Goal: Task Accomplishment & Management: Use online tool/utility

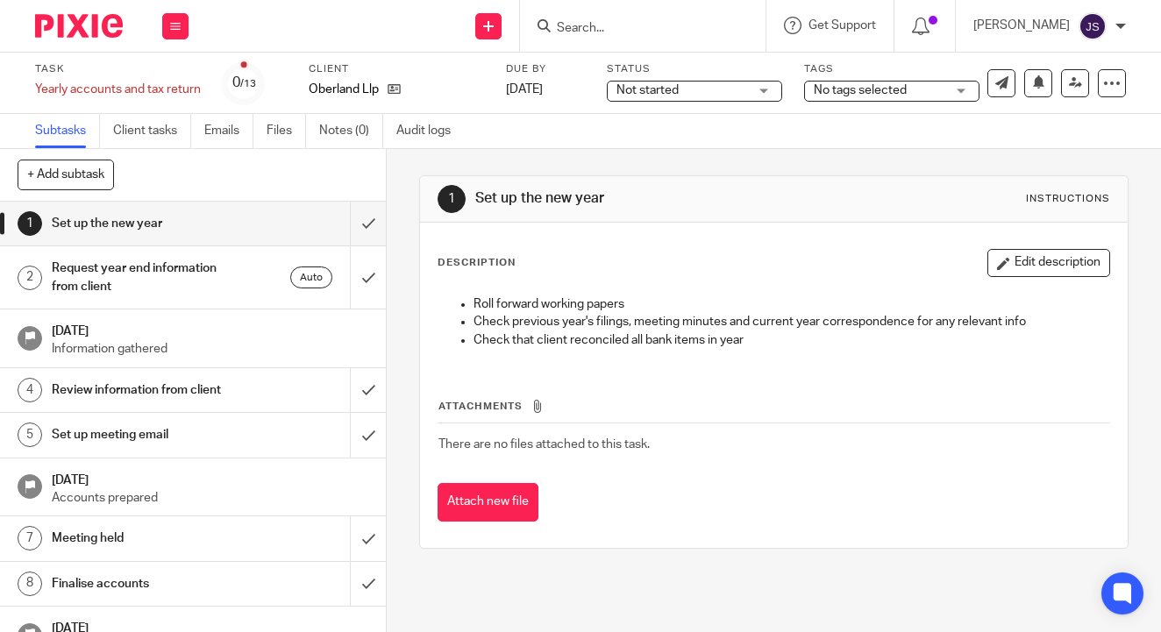
click at [675, 88] on span "Not started" at bounding box center [647, 90] width 62 height 12
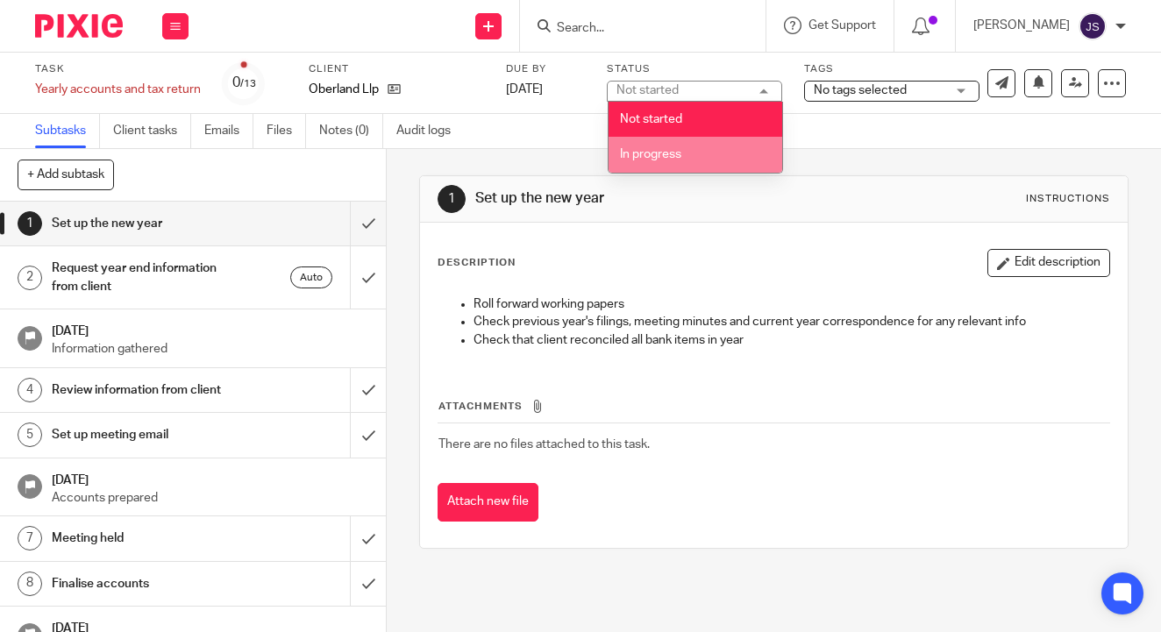
click at [662, 153] on span "In progress" at bounding box center [650, 154] width 61 height 12
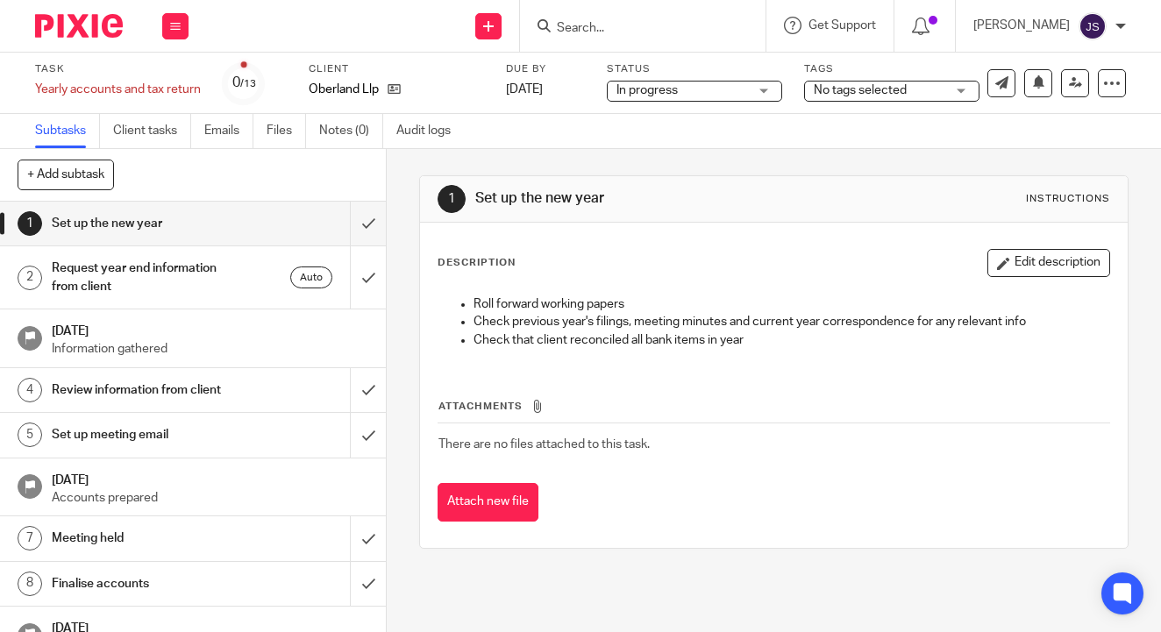
click at [802, 107] on div "Task Yearly accounts and tax return Save Yearly accounts and tax return 0 /13 C…" at bounding box center [580, 83] width 1161 height 61
click at [827, 89] on span "No tags selected" at bounding box center [859, 90] width 93 height 12
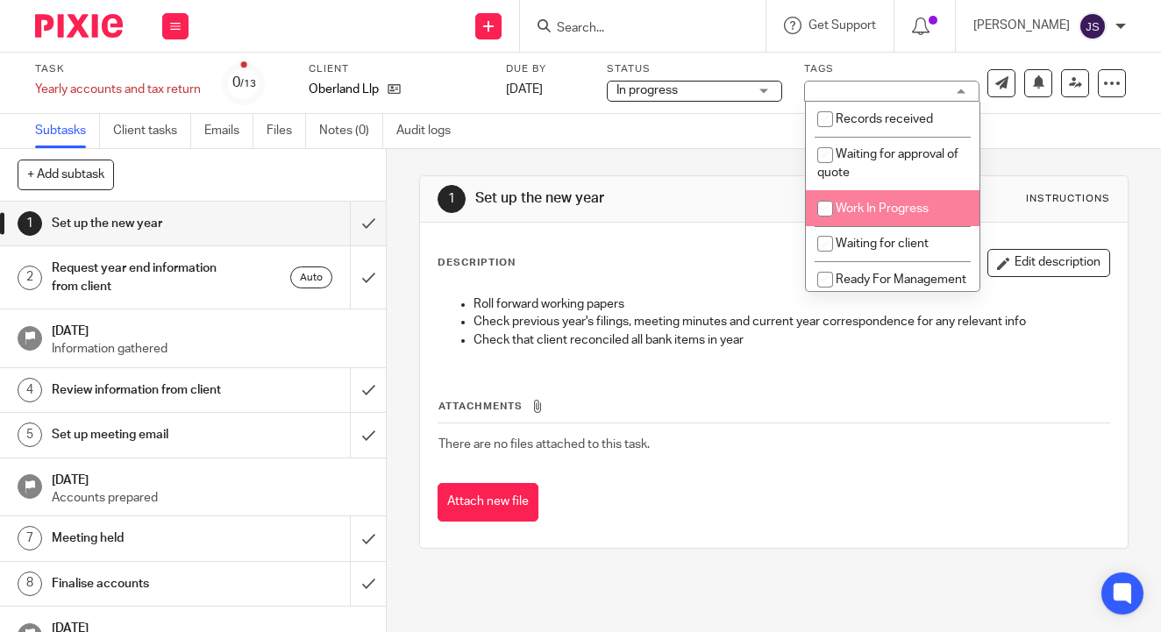
click at [849, 214] on span "Work In Progress" at bounding box center [881, 208] width 93 height 12
checkbox input "true"
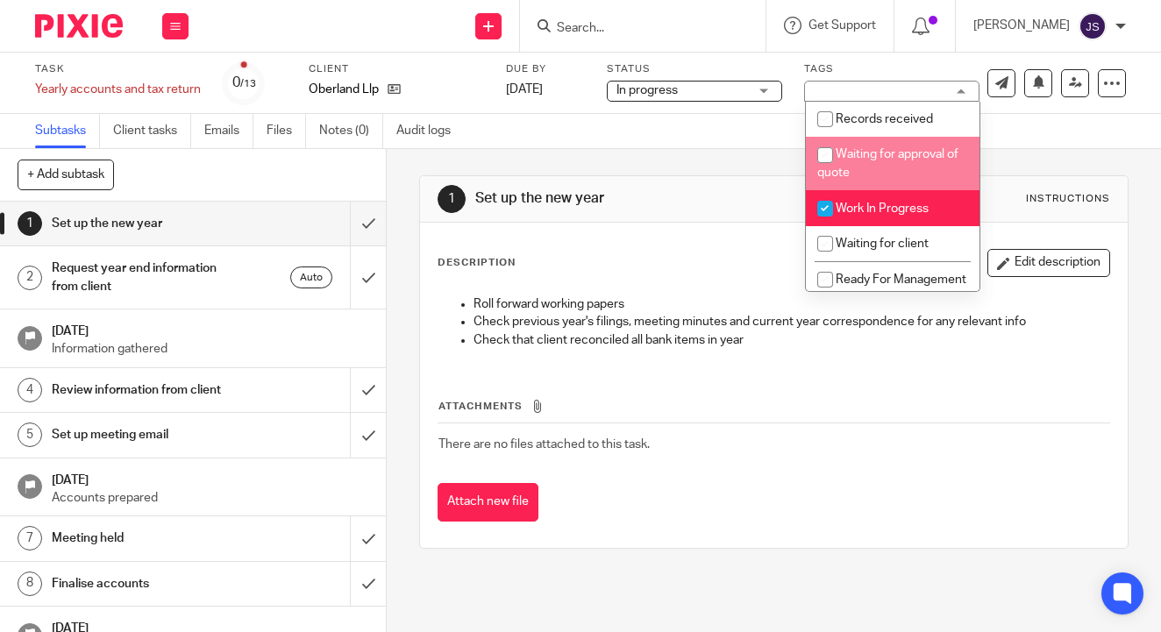
click at [718, 161] on div "1 Set up the new year Instructions Description Edit description Roll forward wo…" at bounding box center [773, 362] width 709 height 426
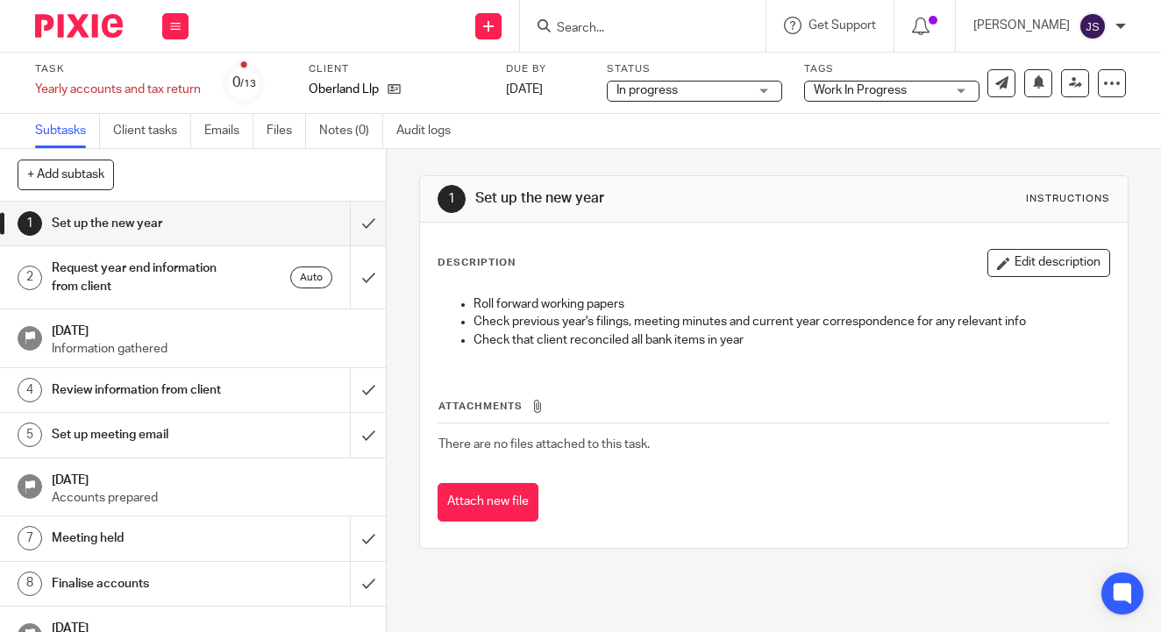
click at [84, 17] on img at bounding box center [79, 26] width 88 height 24
